Goal: Task Accomplishment & Management: Complete application form

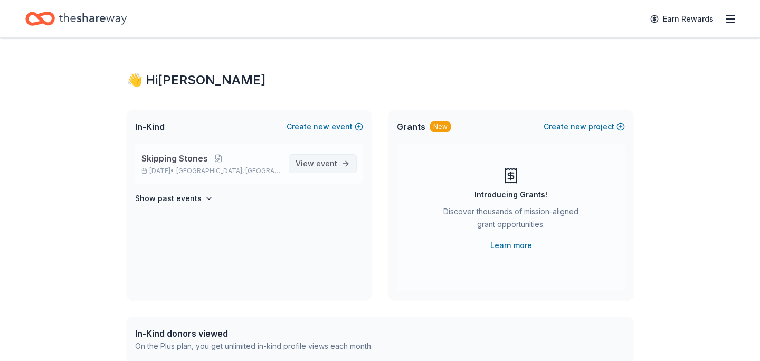
click at [334, 164] on span "event" at bounding box center [326, 163] width 21 height 9
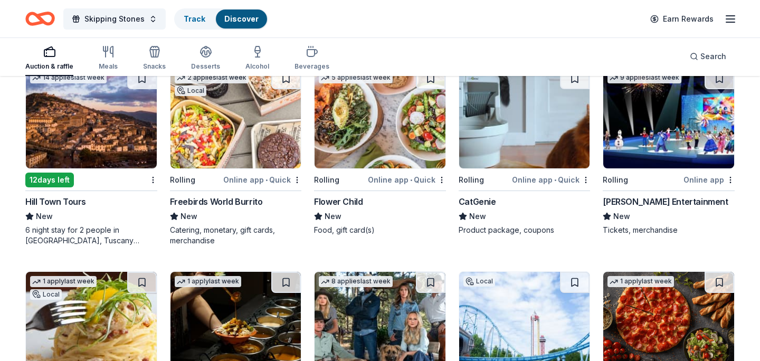
scroll to position [2349, 0]
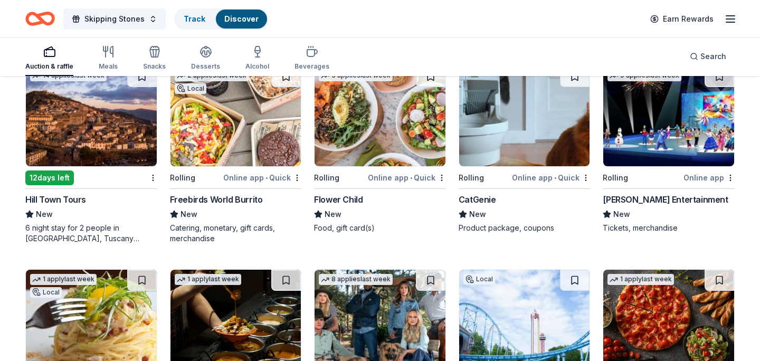
click at [144, 226] on div "6 night stay for 2 people in Cortona, Tuscany (charity rate is $1380; retails a…" at bounding box center [91, 233] width 132 height 21
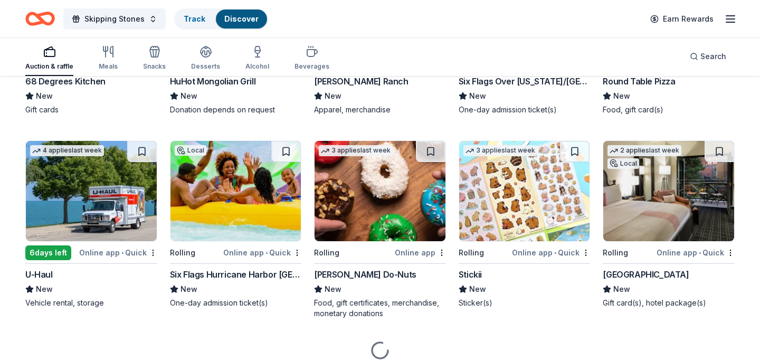
scroll to position [2672, 0]
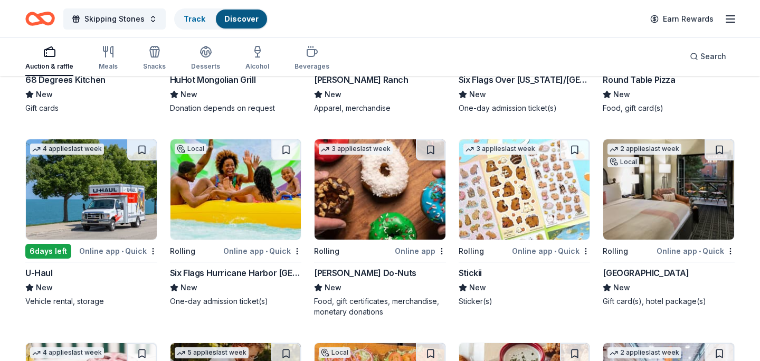
click at [668, 231] on img at bounding box center [668, 189] width 131 height 100
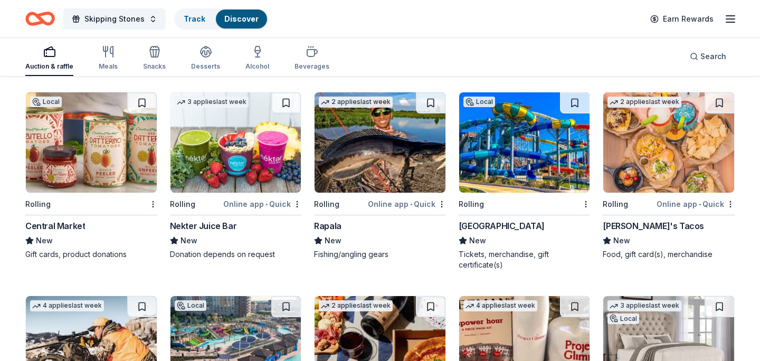
scroll to position [3130, 0]
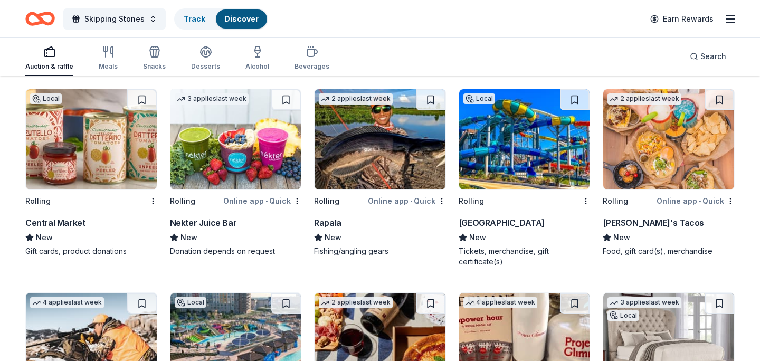
click at [96, 172] on img at bounding box center [91, 139] width 131 height 100
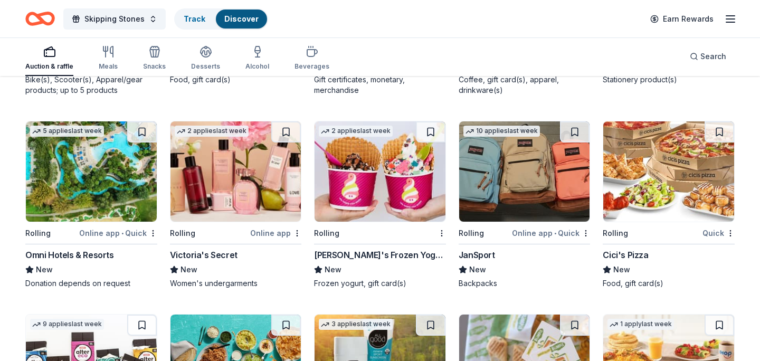
scroll to position [4902, 0]
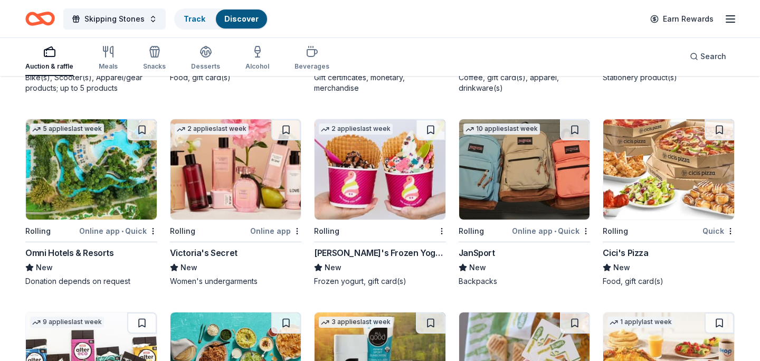
click at [71, 249] on div "Omni Hotels & Resorts" at bounding box center [69, 252] width 89 height 13
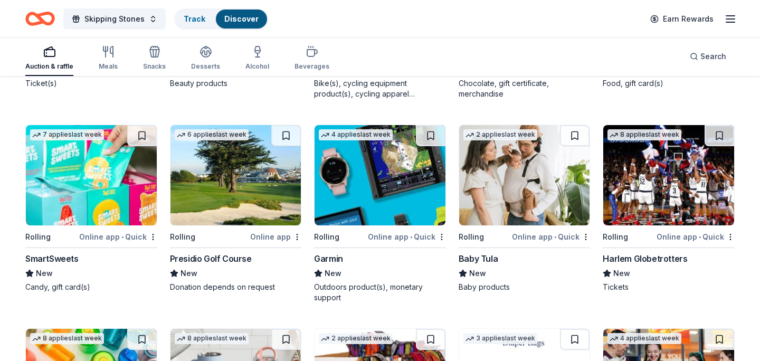
scroll to position [6072, 0]
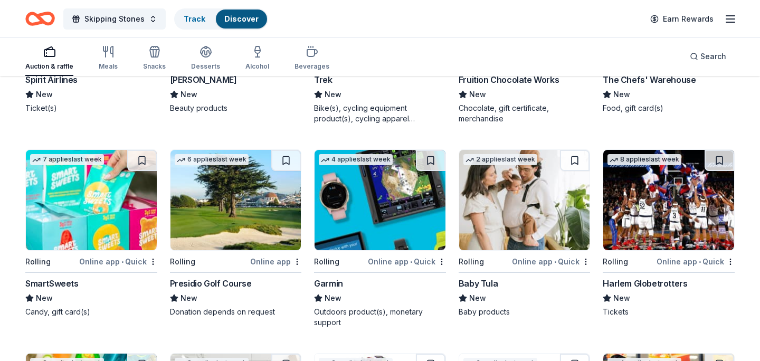
click at [395, 248] on img at bounding box center [380, 200] width 131 height 100
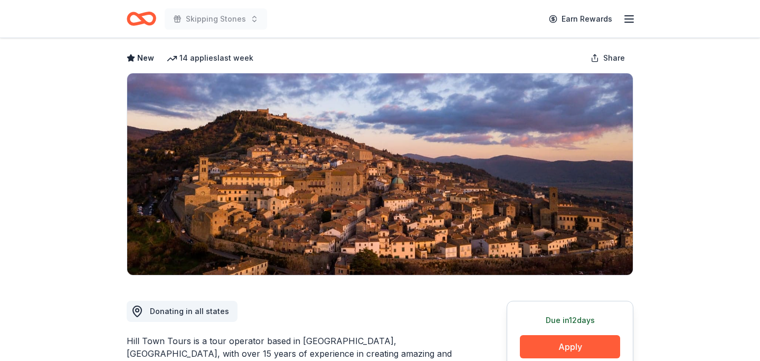
scroll to position [230, 0]
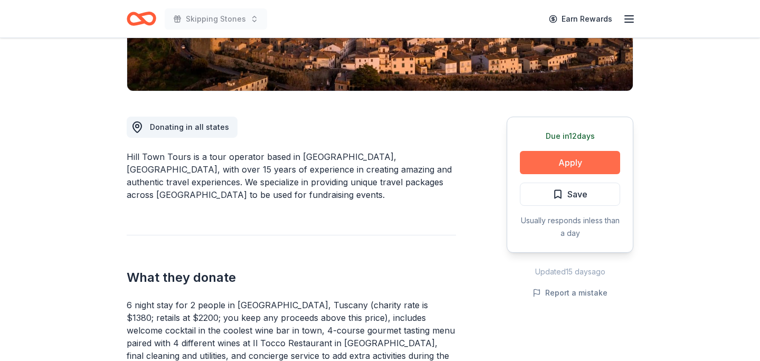
click at [541, 158] on button "Apply" at bounding box center [570, 162] width 100 height 23
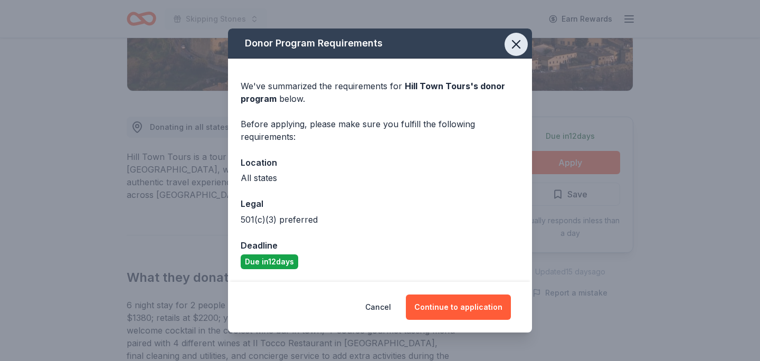
click at [514, 48] on icon "button" at bounding box center [516, 44] width 15 height 15
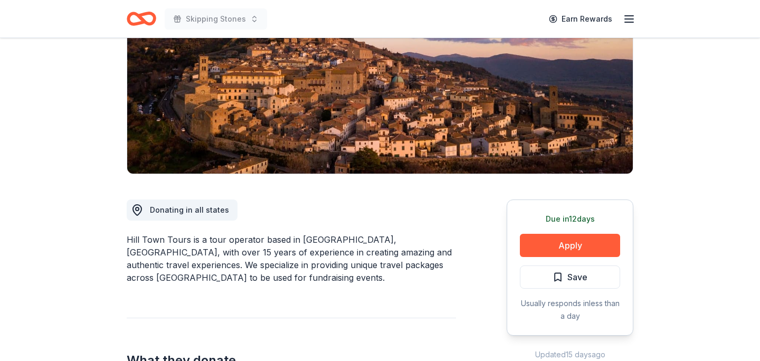
scroll to position [20, 0]
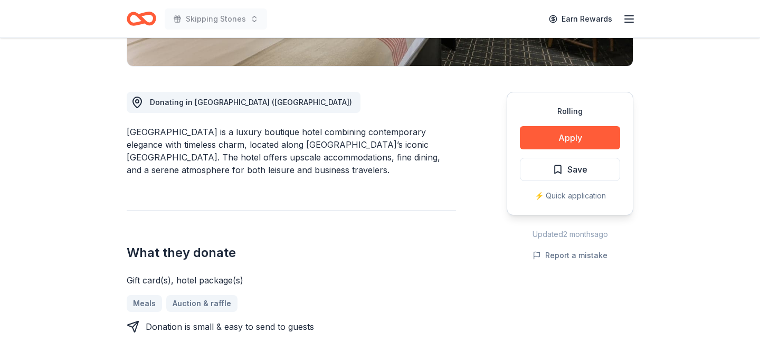
scroll to position [259, 0]
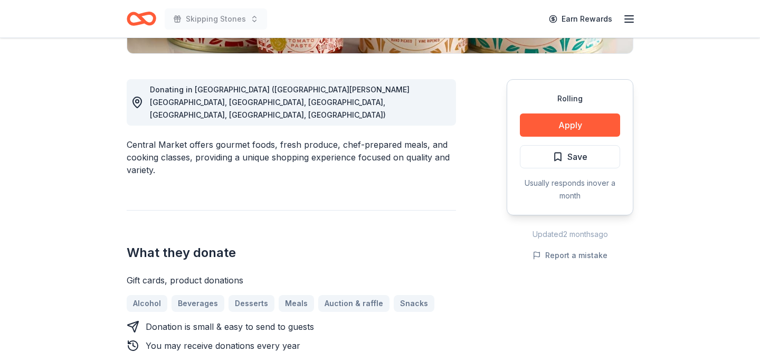
scroll to position [269, 0]
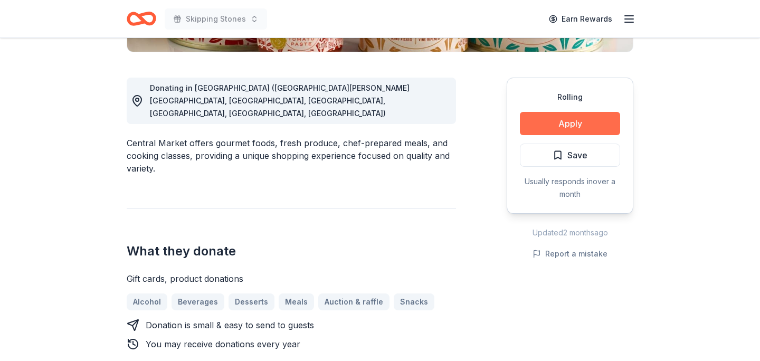
click at [557, 124] on button "Apply" at bounding box center [570, 123] width 100 height 23
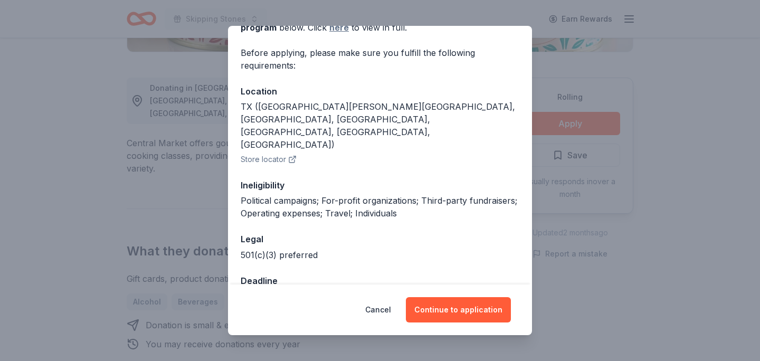
scroll to position [75, 0]
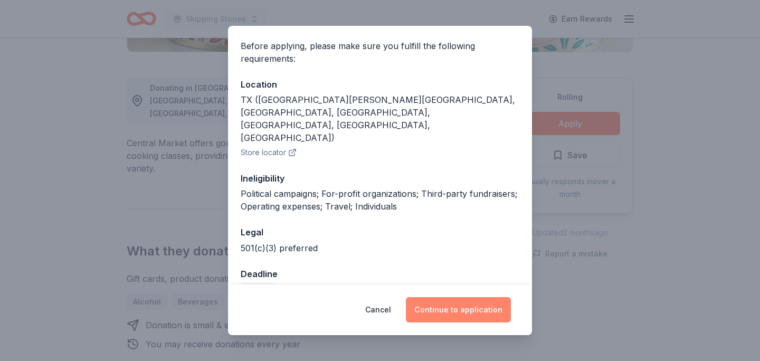
click at [433, 316] on button "Continue to application" at bounding box center [458, 309] width 105 height 25
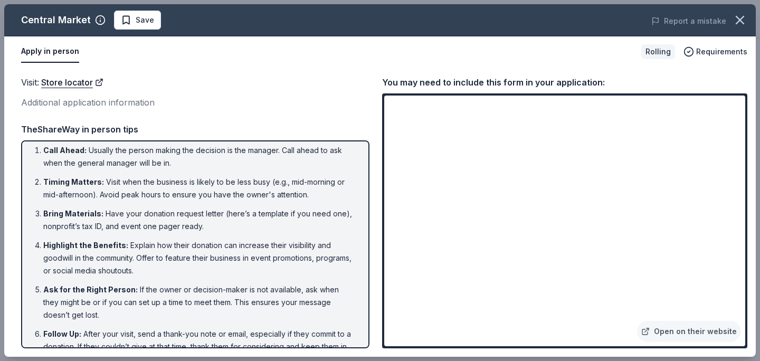
scroll to position [0, 0]
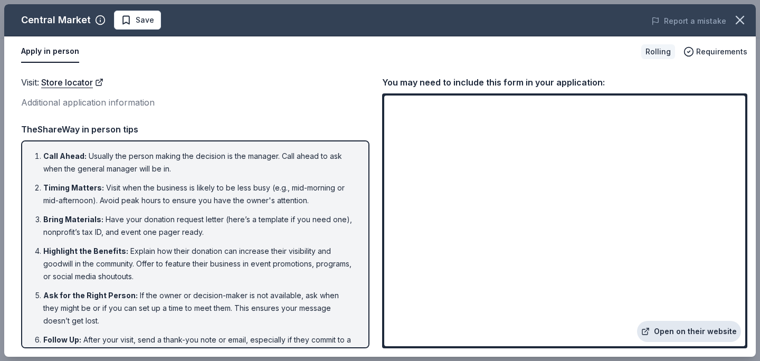
click at [662, 329] on link "Open on their website" at bounding box center [689, 331] width 104 height 21
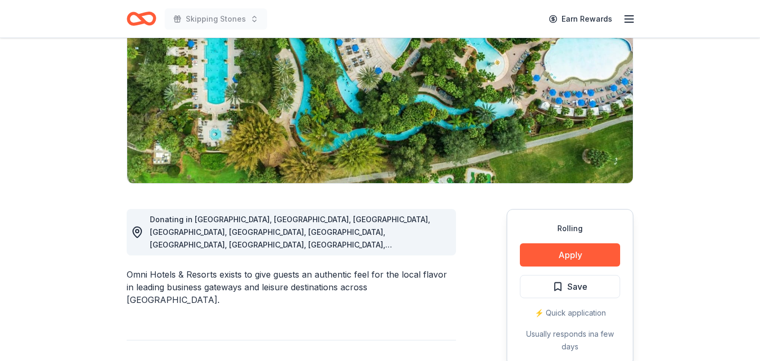
scroll to position [144, 0]
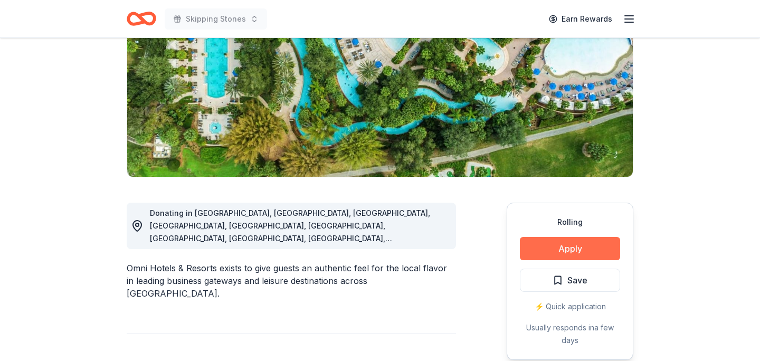
click at [549, 249] on button "Apply" at bounding box center [570, 248] width 100 height 23
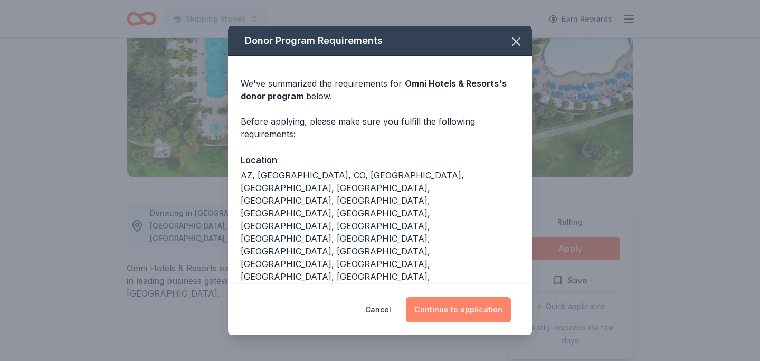
click at [445, 316] on button "Continue to application" at bounding box center [458, 309] width 105 height 25
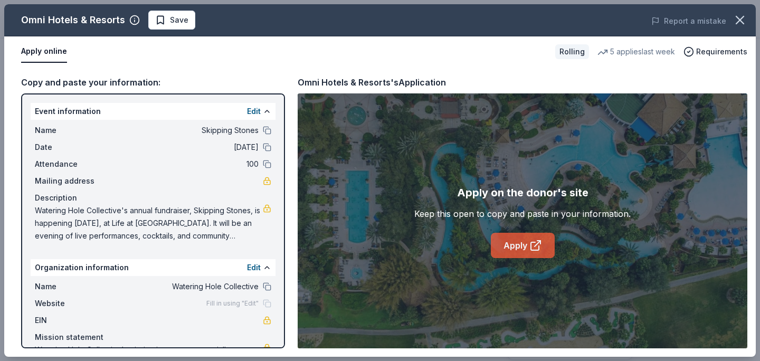
click at [517, 246] on link "Apply" at bounding box center [523, 245] width 64 height 25
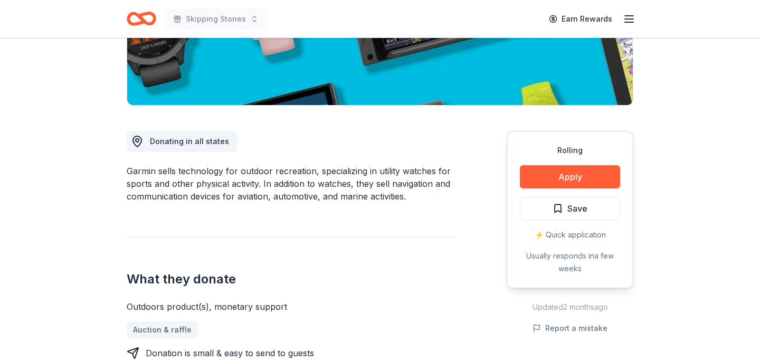
scroll to position [298, 0]
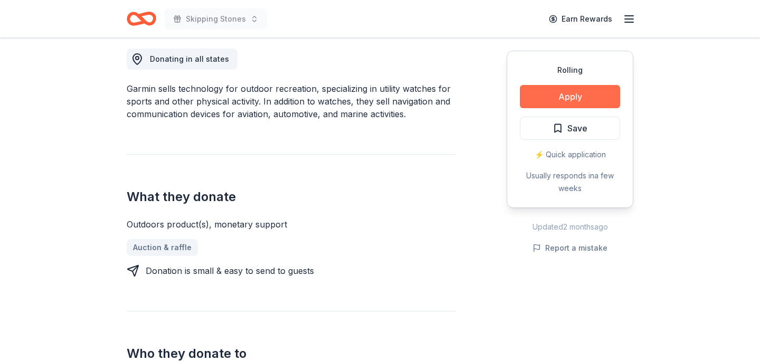
click at [549, 100] on button "Apply" at bounding box center [570, 96] width 100 height 23
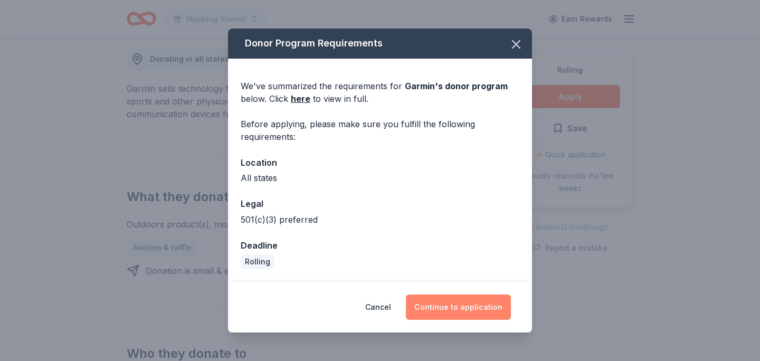
click at [460, 295] on button "Continue to application" at bounding box center [458, 307] width 105 height 25
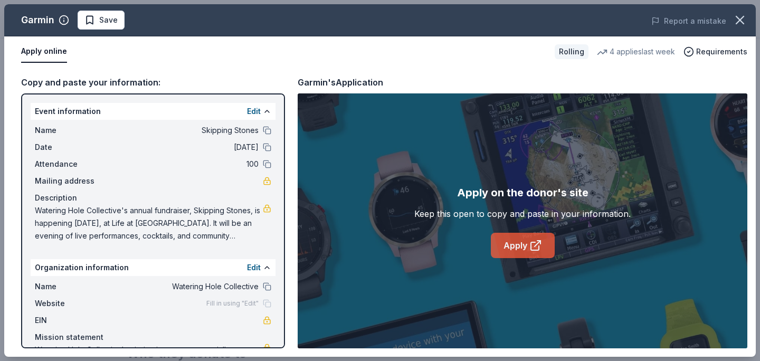
click at [500, 243] on link "Apply" at bounding box center [523, 245] width 64 height 25
click at [737, 17] on icon "button" at bounding box center [739, 19] width 7 height 7
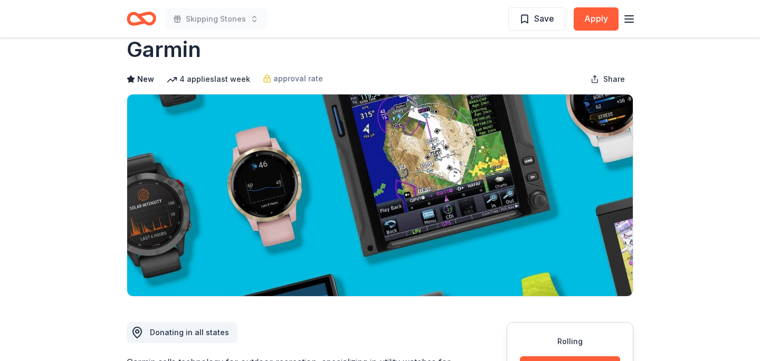
scroll to position [0, 0]
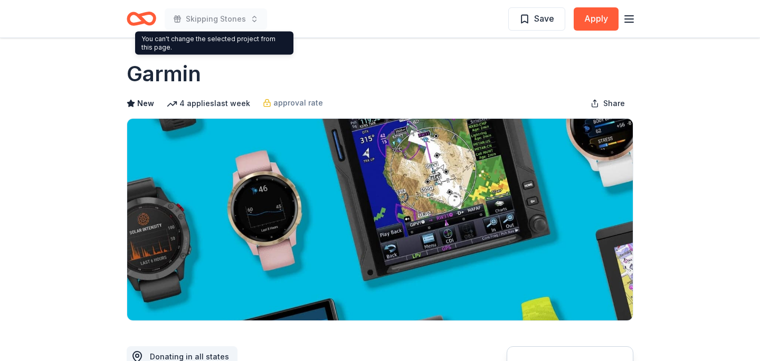
click at [145, 14] on icon "Home" at bounding box center [146, 18] width 16 height 11
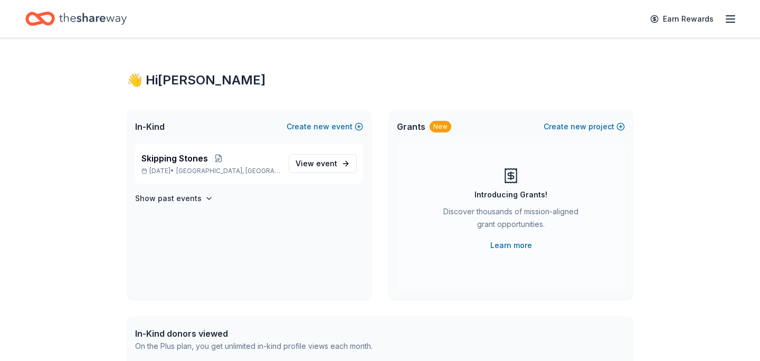
click at [607, 27] on div "Earn Rewards" at bounding box center [379, 18] width 709 height 25
click at [326, 167] on span "event" at bounding box center [326, 163] width 21 height 9
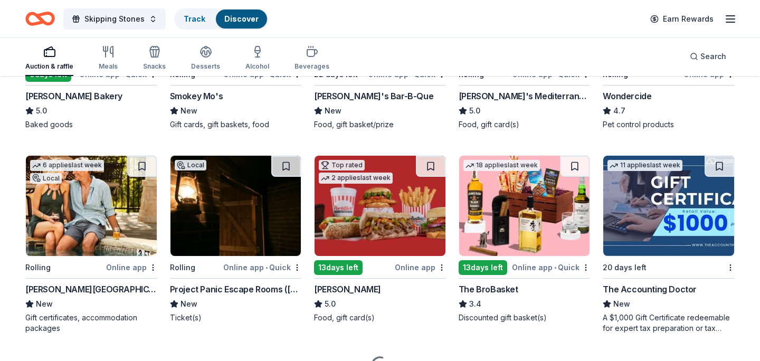
scroll to position [652, 0]
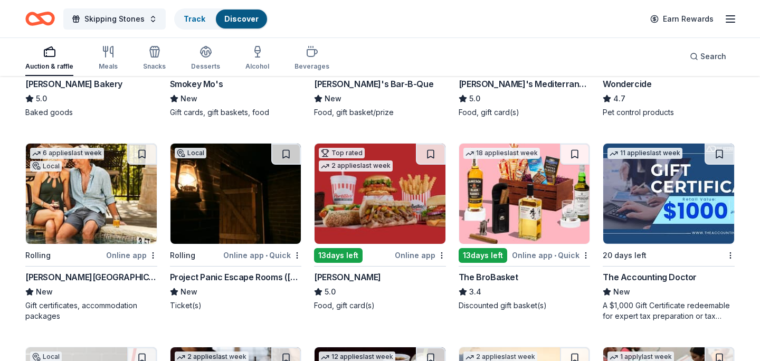
click at [228, 217] on img at bounding box center [235, 194] width 131 height 100
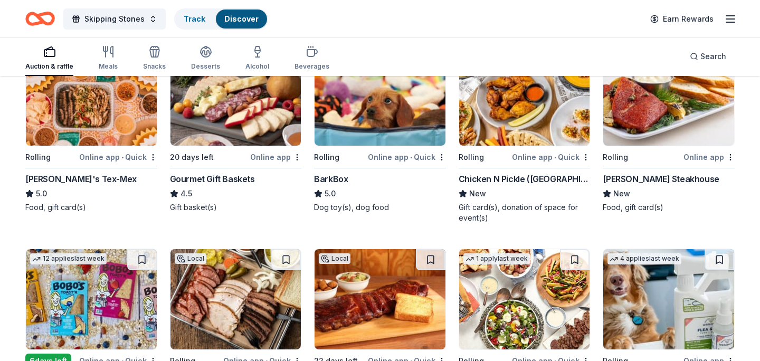
scroll to position [0, 0]
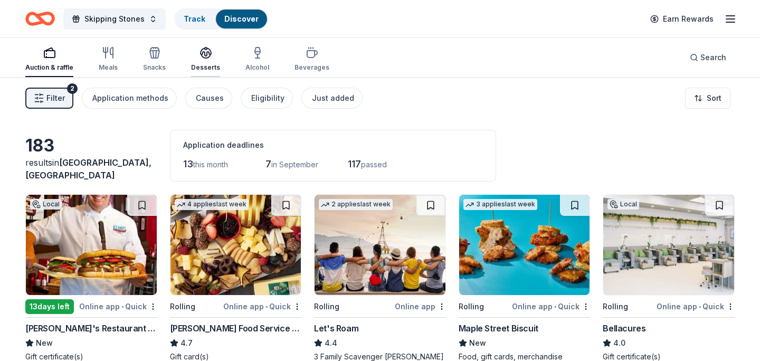
click at [208, 51] on icon "button" at bounding box center [206, 52] width 13 height 13
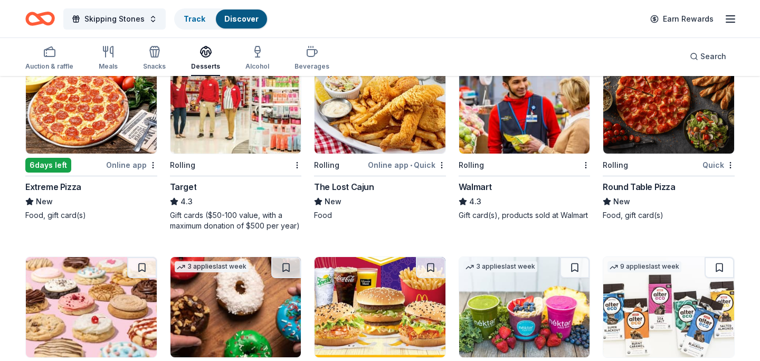
scroll to position [547, 0]
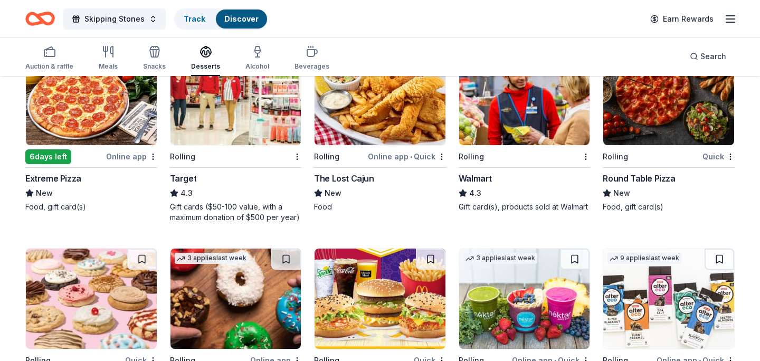
click at [260, 146] on div "6 applies last week Rolling Target 4.3 Gift cards ($50-100 value, with a maximu…" at bounding box center [236, 133] width 132 height 178
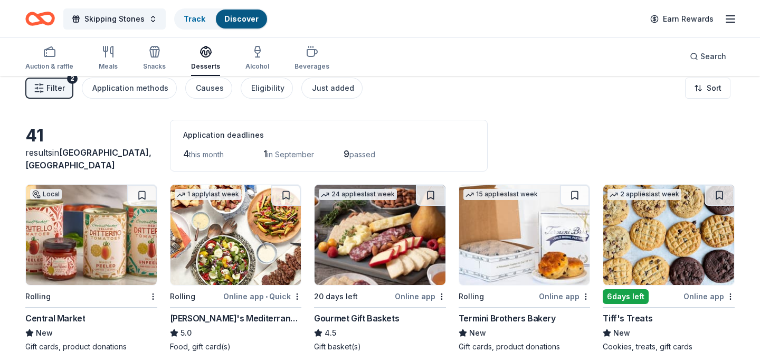
scroll to position [0, 0]
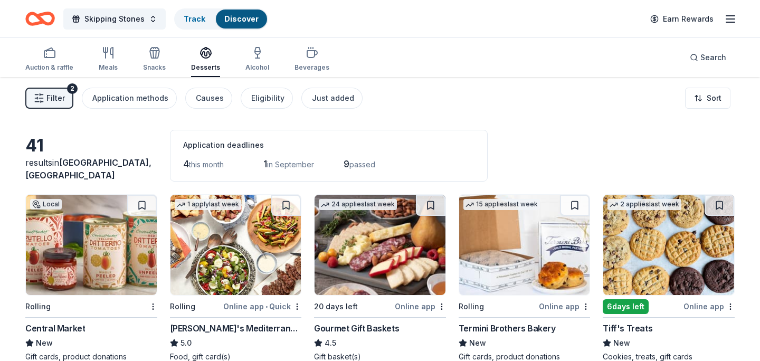
click at [267, 57] on div "Auction & raffle Meals Snacks Desserts Alcohol Beverages" at bounding box center [177, 59] width 304 height 35
click at [264, 57] on div "button" at bounding box center [257, 52] width 24 height 13
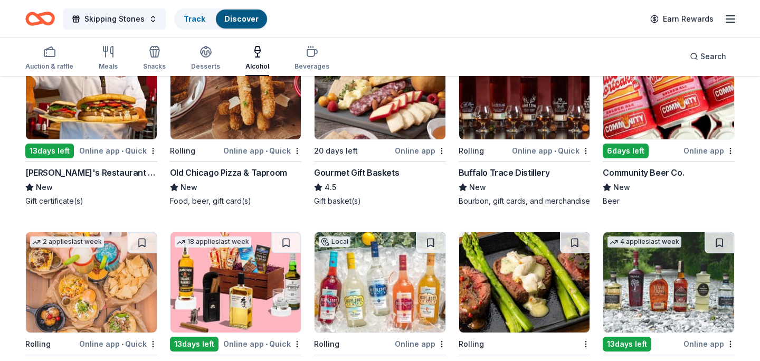
scroll to position [156, 0]
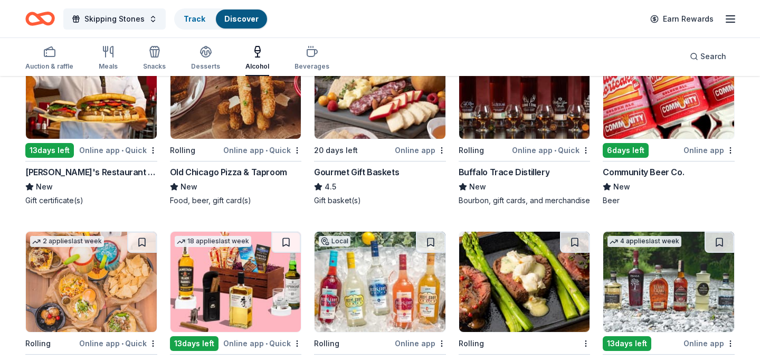
click at [650, 148] on div "6 days left" at bounding box center [642, 150] width 79 height 13
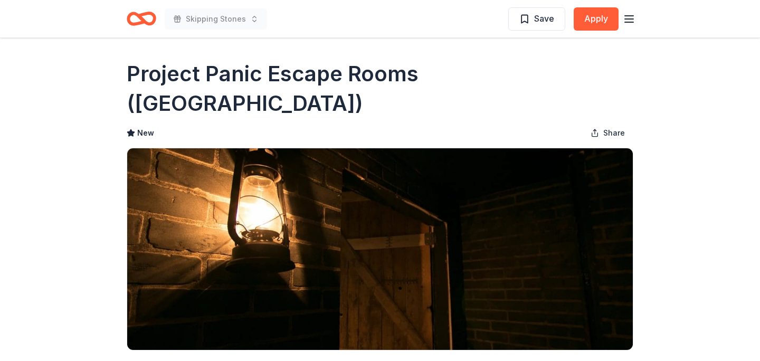
scroll to position [166, 0]
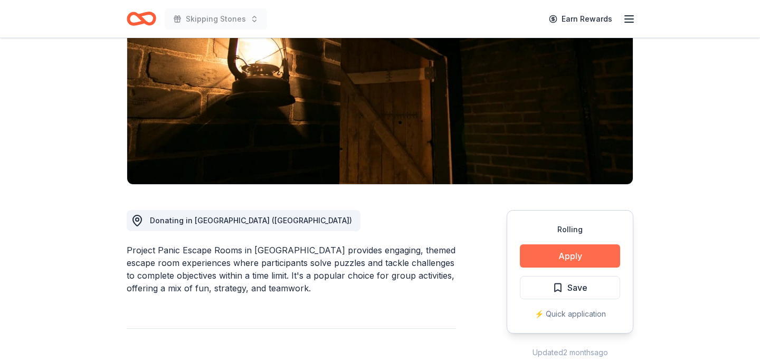
click at [553, 244] on button "Apply" at bounding box center [570, 255] width 100 height 23
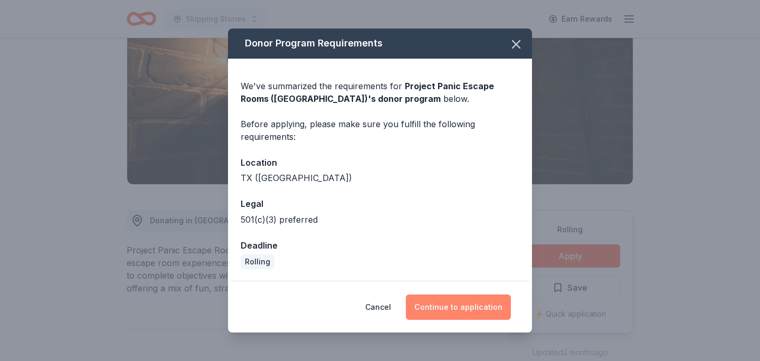
click at [431, 305] on button "Continue to application" at bounding box center [458, 307] width 105 height 25
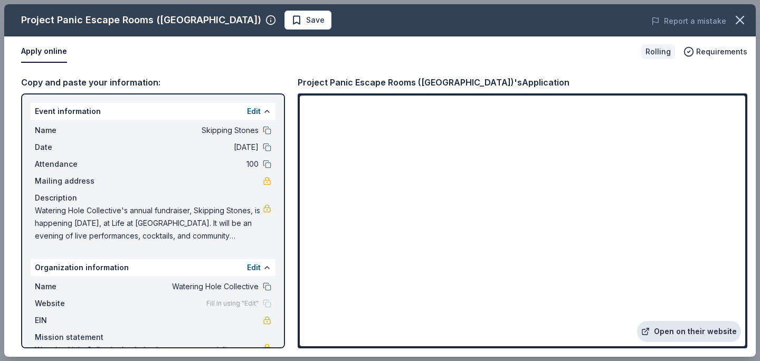
click at [686, 333] on link "Open on their website" at bounding box center [689, 331] width 104 height 21
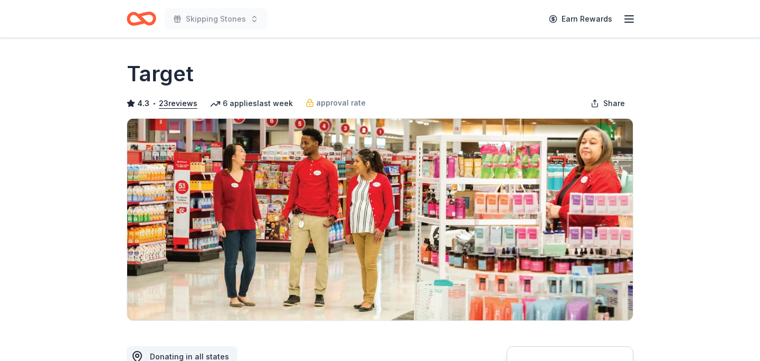
scroll to position [230, 0]
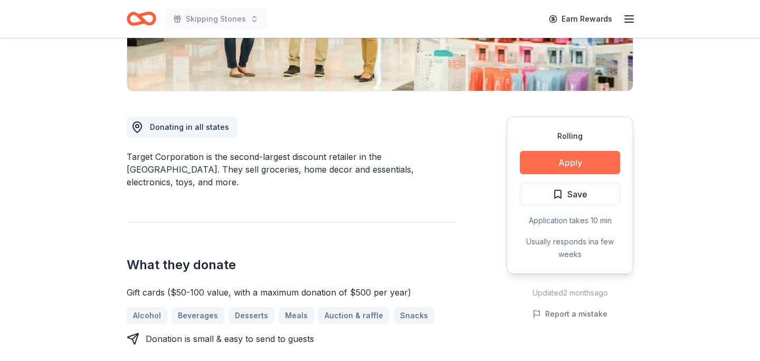
click at [554, 165] on button "Apply" at bounding box center [570, 162] width 100 height 23
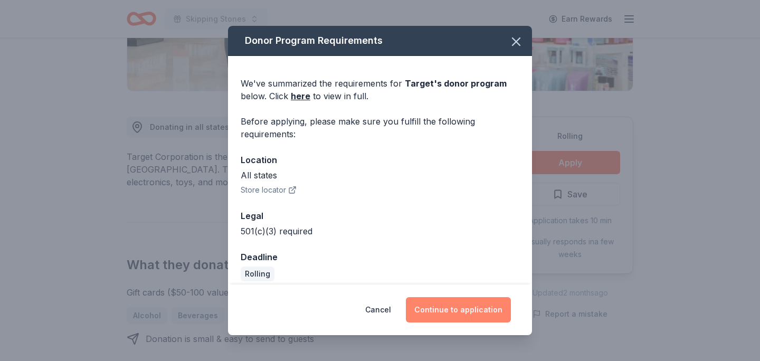
click at [494, 310] on button "Continue to application" at bounding box center [458, 309] width 105 height 25
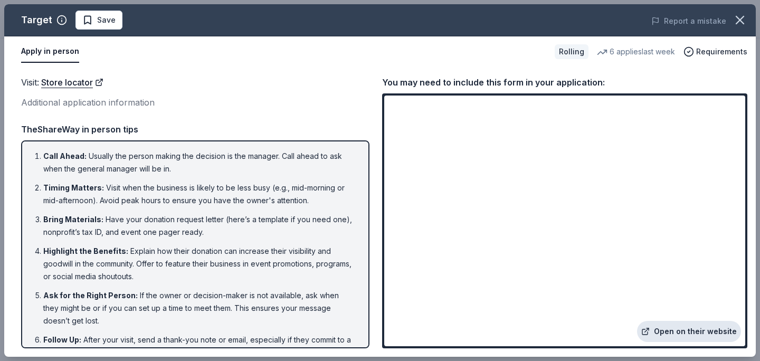
click at [685, 333] on link "Open on their website" at bounding box center [689, 331] width 104 height 21
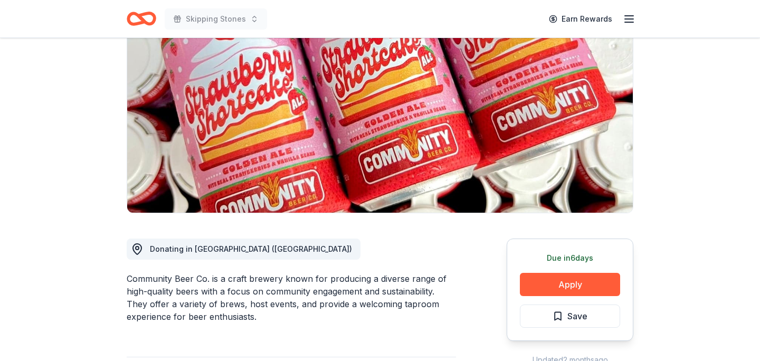
scroll to position [359, 0]
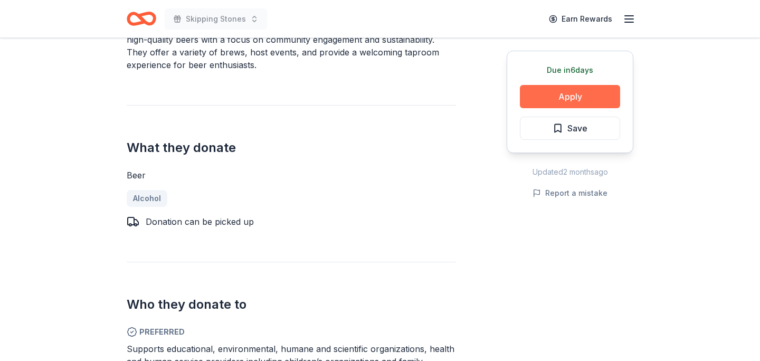
click at [601, 90] on button "Apply" at bounding box center [570, 96] width 100 height 23
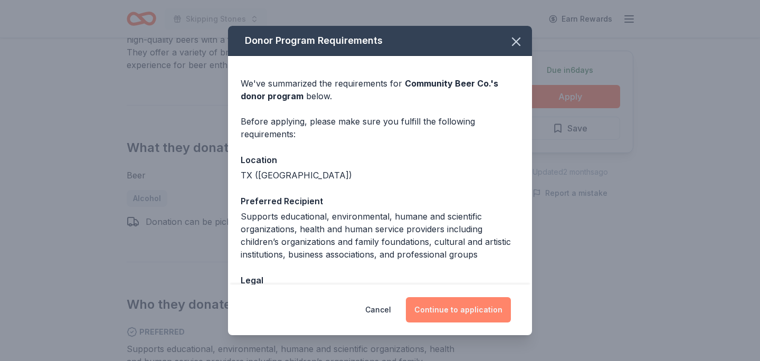
click at [471, 321] on button "Continue to application" at bounding box center [458, 309] width 105 height 25
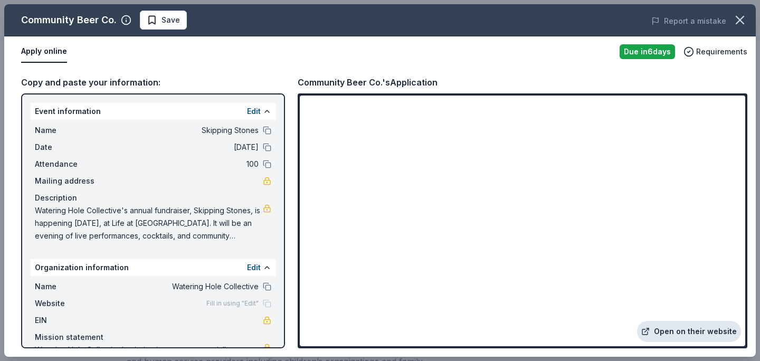
click at [677, 334] on link "Open on their website" at bounding box center [689, 331] width 104 height 21
